Goal: Information Seeking & Learning: Find specific fact

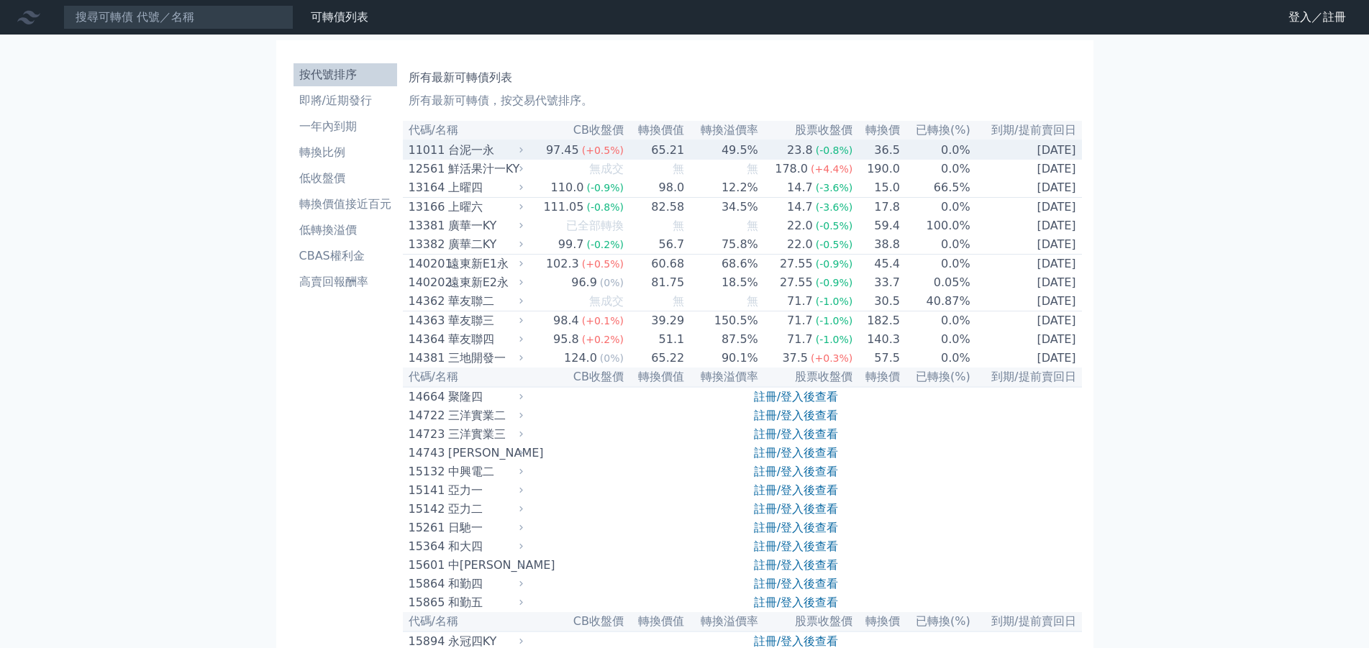
click at [481, 151] on div "台泥一永" at bounding box center [484, 150] width 72 height 17
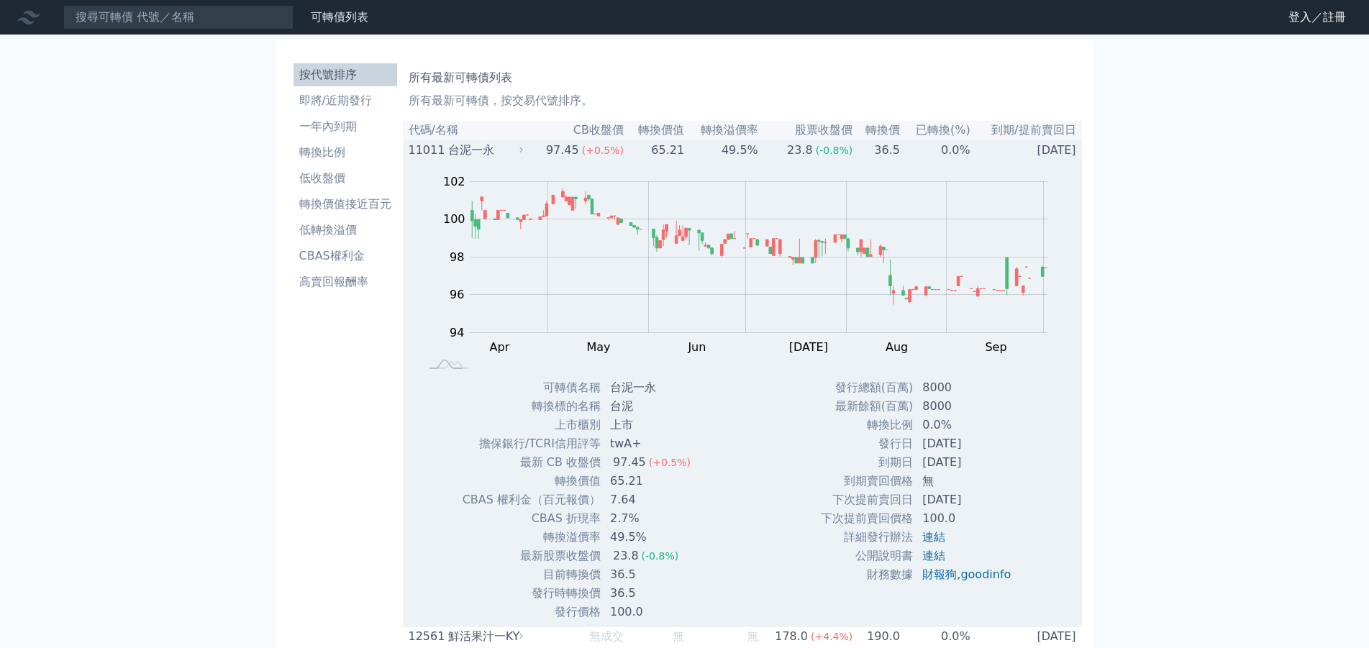
click at [465, 152] on div "台泥一永" at bounding box center [484, 150] width 72 height 17
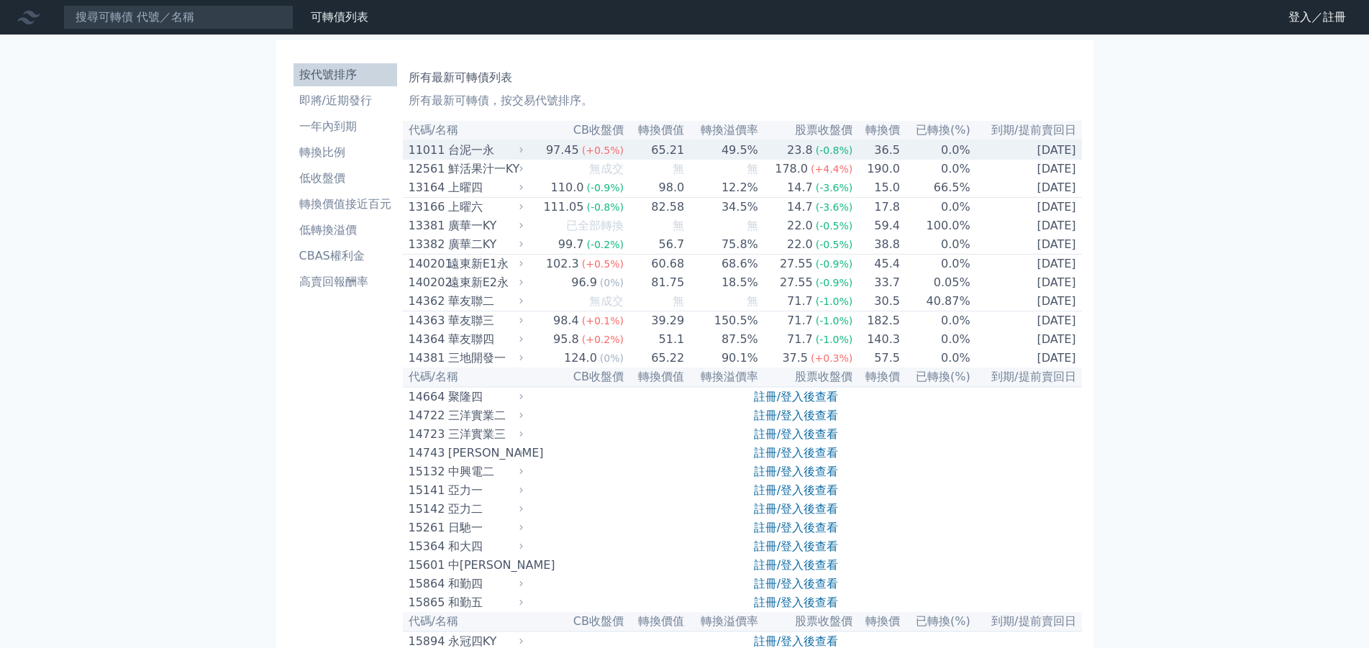
click at [465, 152] on div "台泥一永" at bounding box center [484, 150] width 72 height 17
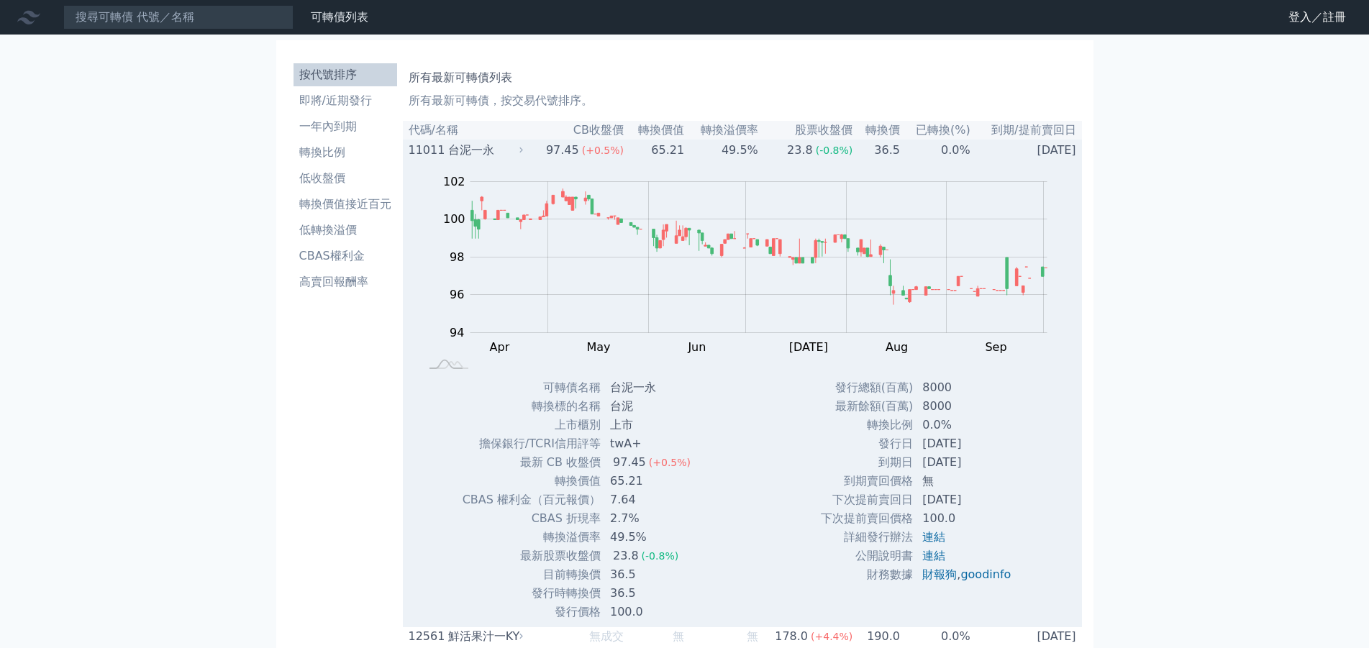
click at [452, 154] on div "台泥一永" at bounding box center [484, 150] width 72 height 17
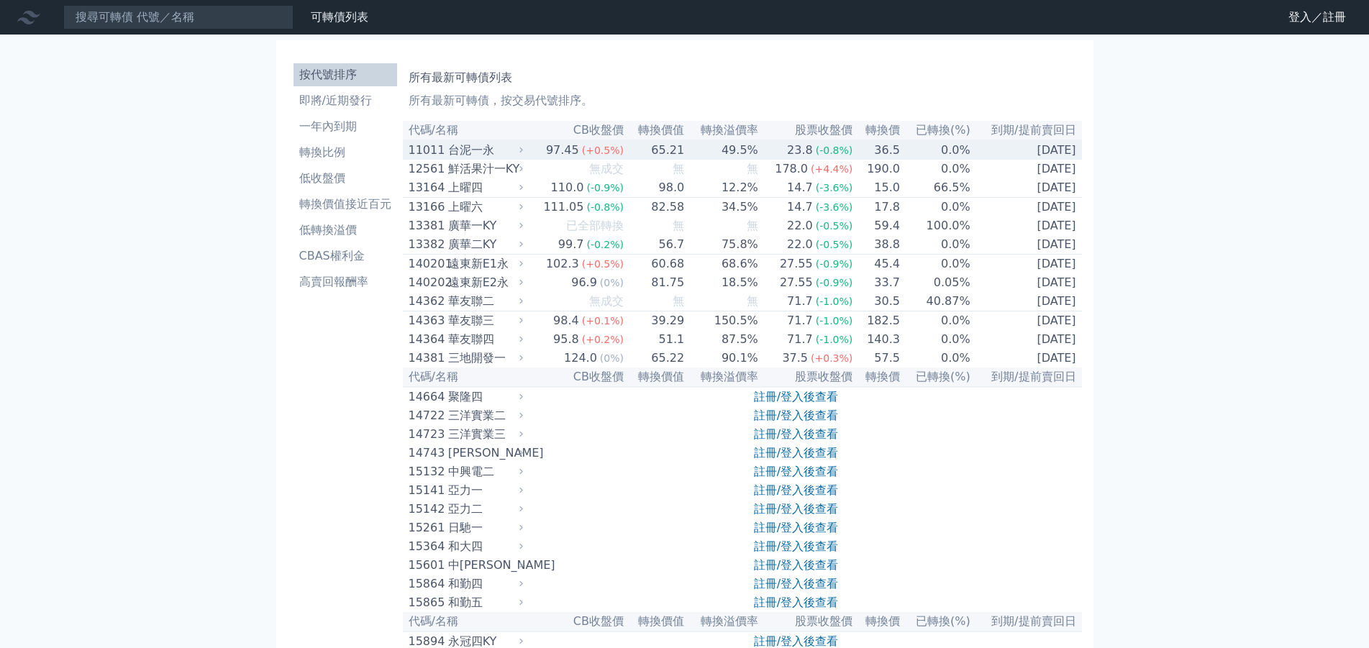
click at [456, 152] on div "台泥一永" at bounding box center [484, 150] width 72 height 17
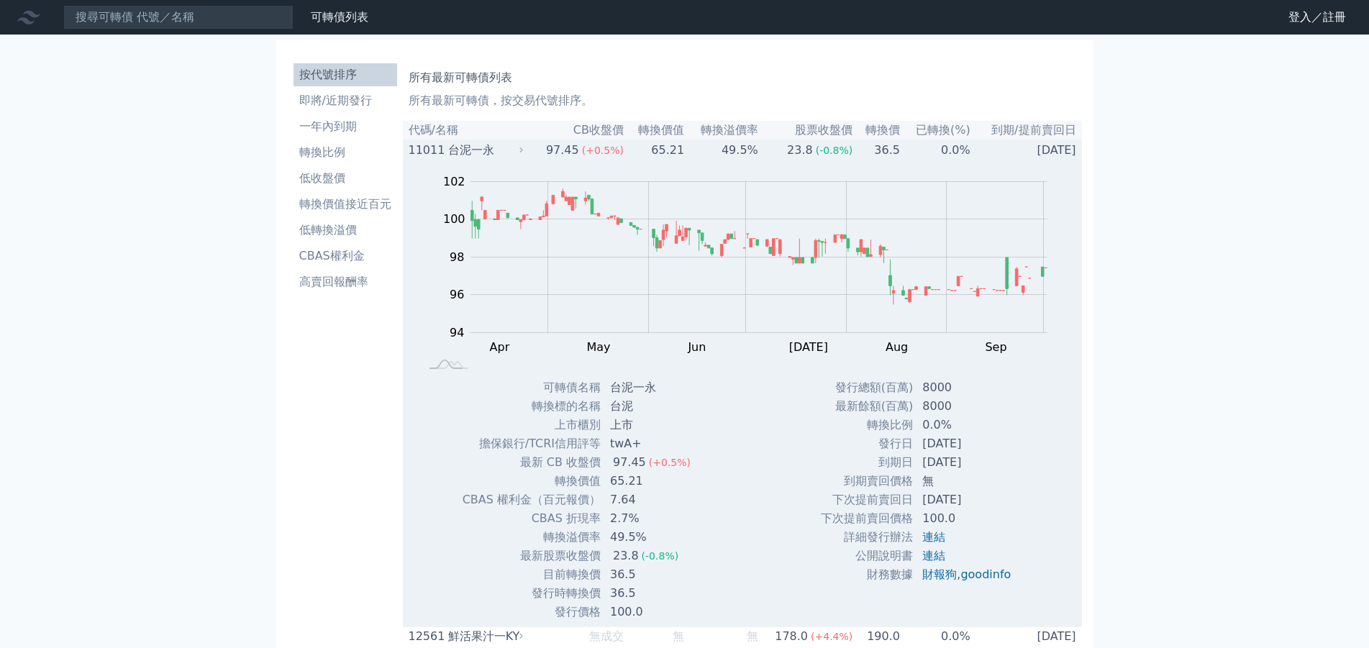
click at [457, 152] on div "台泥一永" at bounding box center [484, 150] width 72 height 17
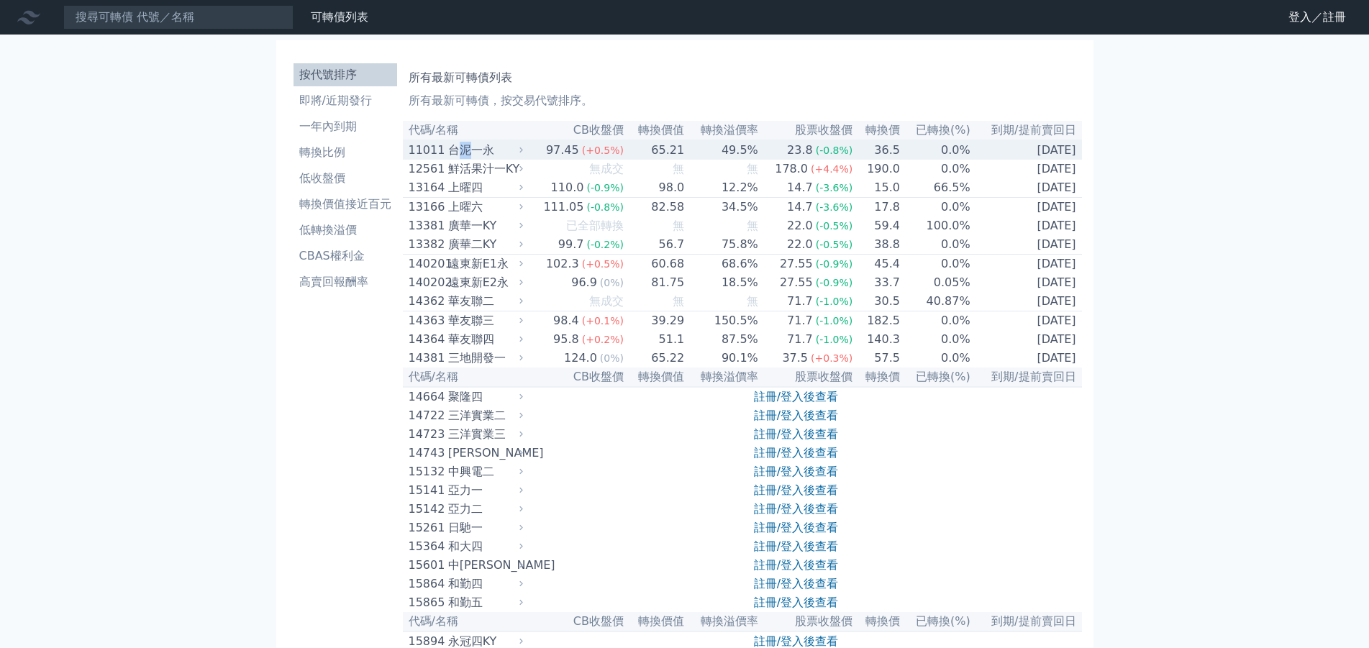
click at [457, 152] on div "台泥一永" at bounding box center [484, 150] width 72 height 17
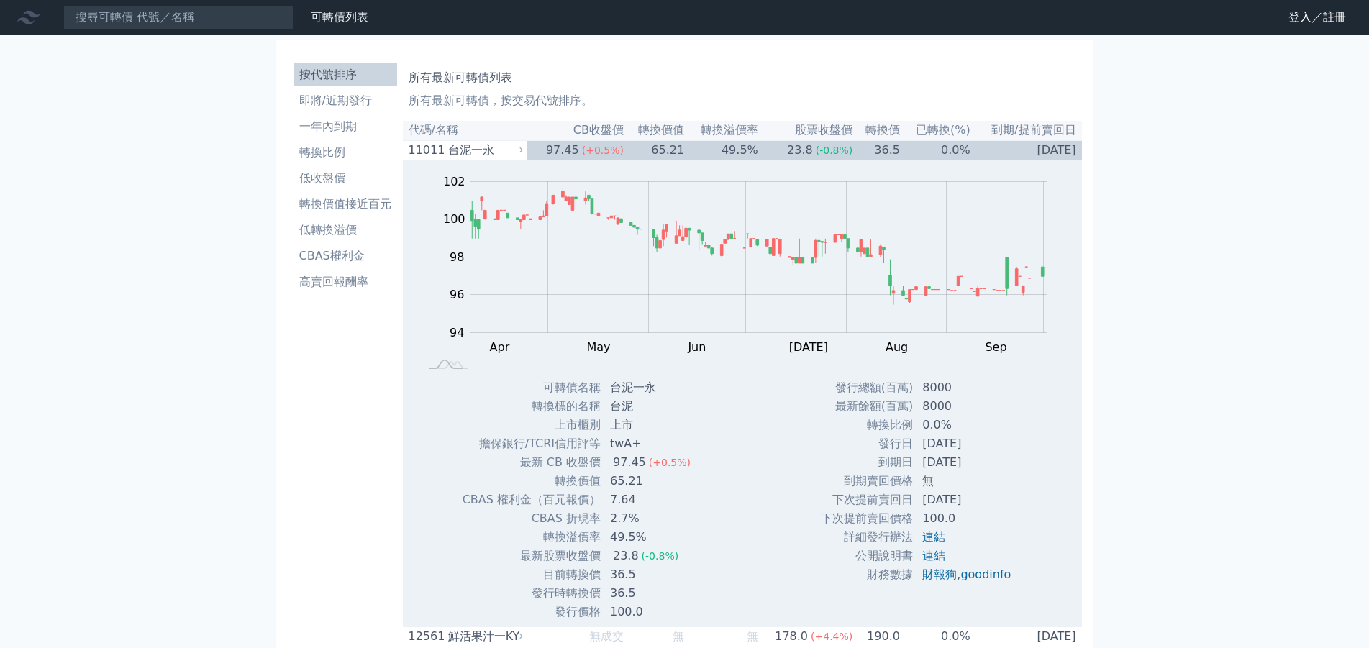
click at [438, 134] on th "代碼/名稱" at bounding box center [465, 130] width 124 height 19
drag, startPoint x: 467, startPoint y: 134, endPoint x: 534, endPoint y: 133, distance: 67.6
click at [467, 134] on th "代碼/名稱" at bounding box center [465, 130] width 124 height 19
click at [585, 124] on th "CB收盤價" at bounding box center [575, 130] width 98 height 19
click at [621, 138] on th "CB收盤價" at bounding box center [575, 130] width 98 height 19
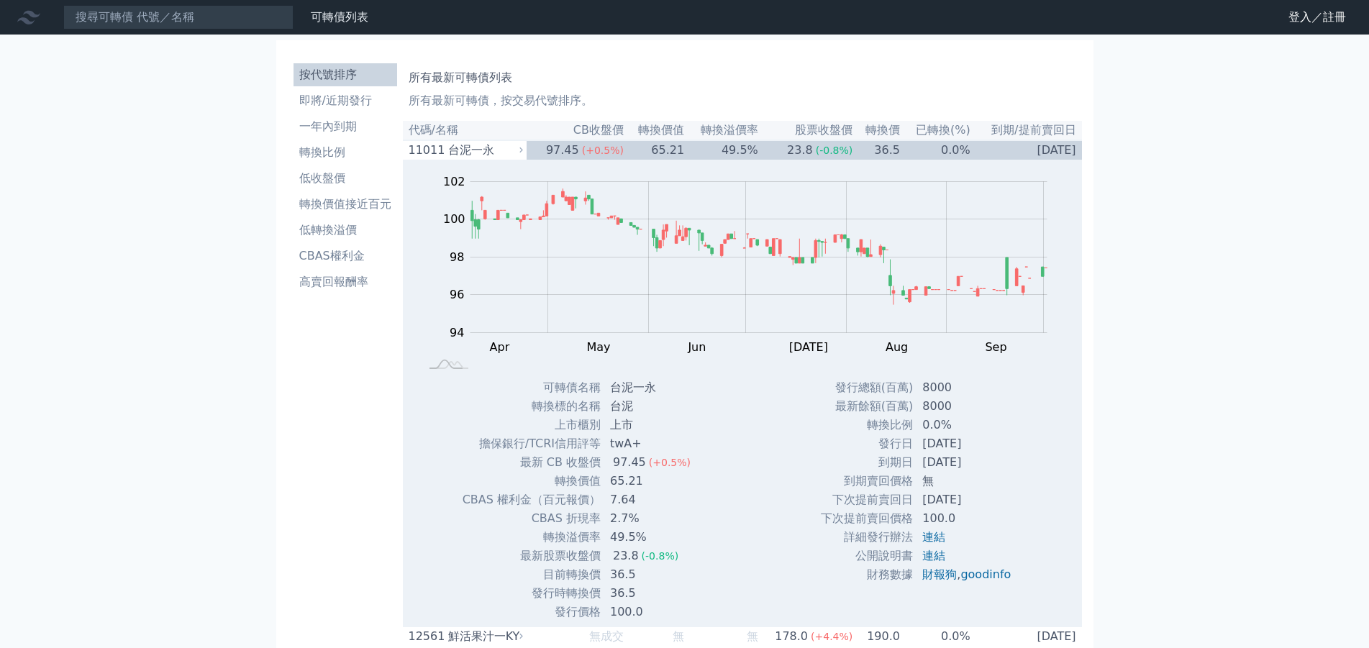
click at [651, 142] on td "65.21" at bounding box center [654, 149] width 60 height 19
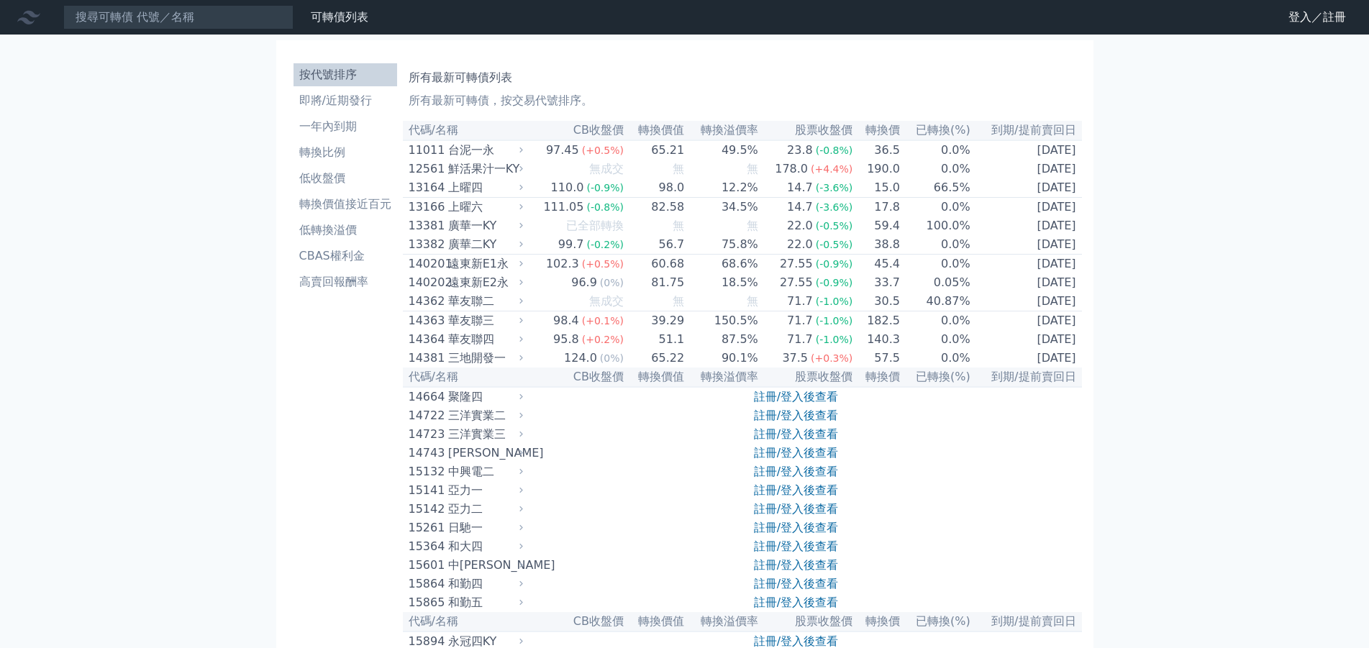
click at [877, 137] on th "轉換價" at bounding box center [876, 130] width 47 height 19
click at [340, 20] on link "可轉債列表" at bounding box center [340, 17] width 58 height 14
click at [218, 24] on input at bounding box center [178, 17] width 230 height 24
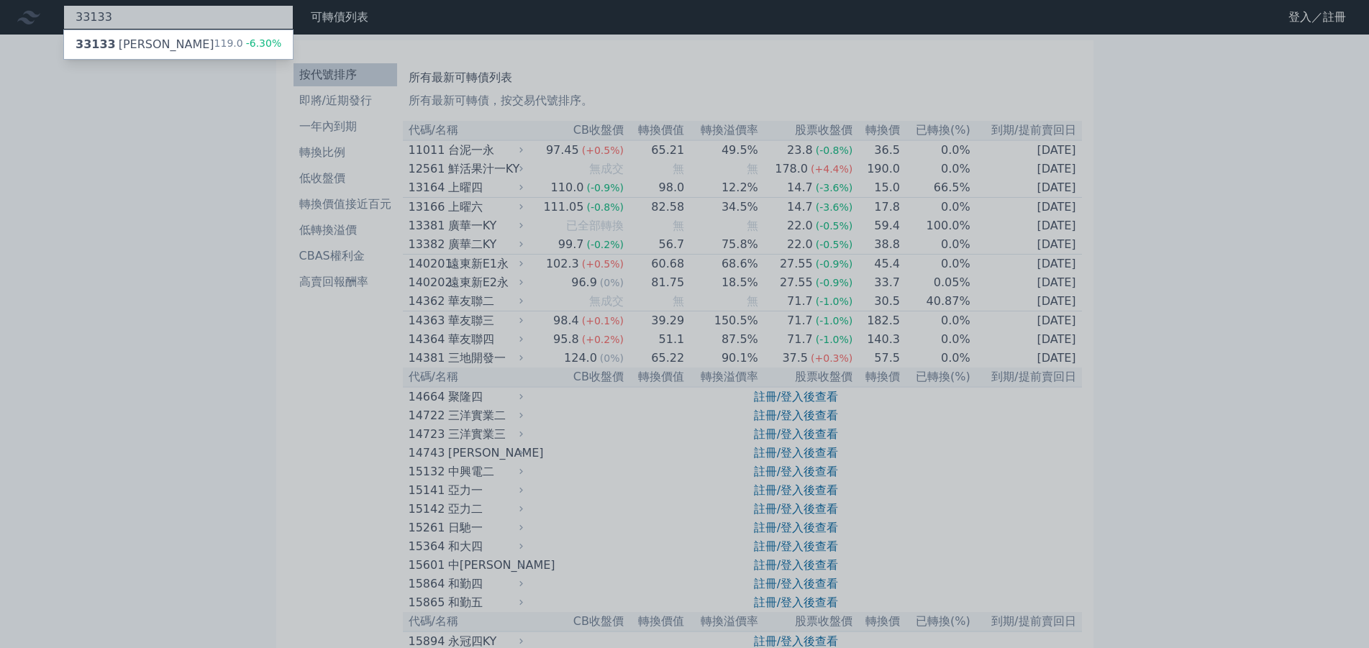
type input "33133"
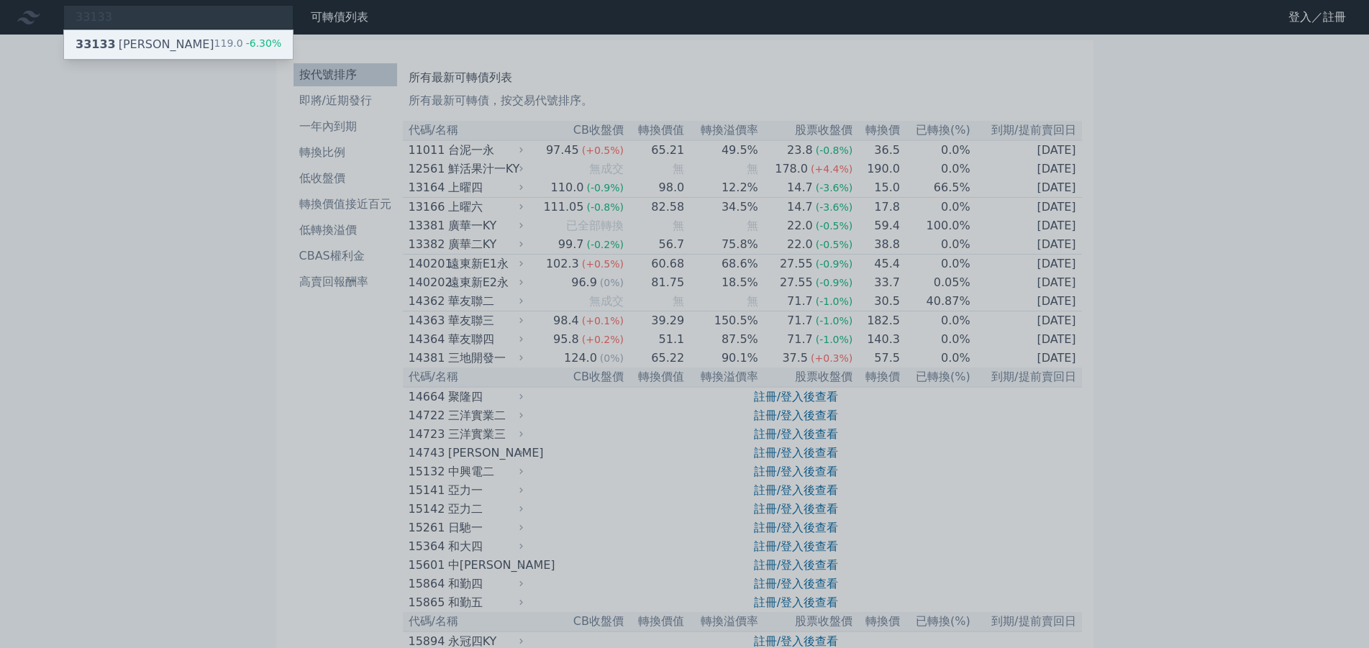
click at [124, 37] on div "33133 [PERSON_NAME]" at bounding box center [145, 44] width 139 height 17
